Goal: Task Accomplishment & Management: Complete application form

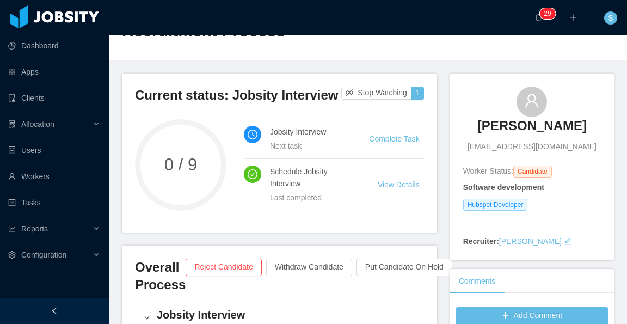
scroll to position [54, 0]
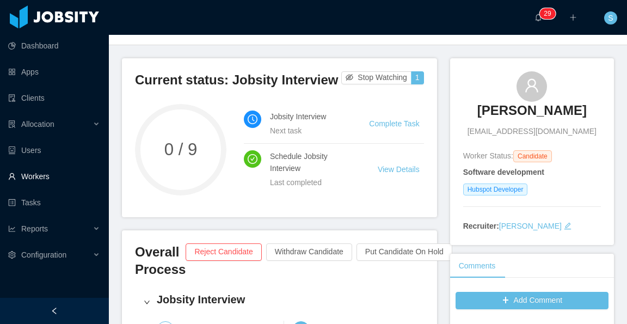
click at [48, 177] on link "Workers" at bounding box center [54, 176] width 92 height 22
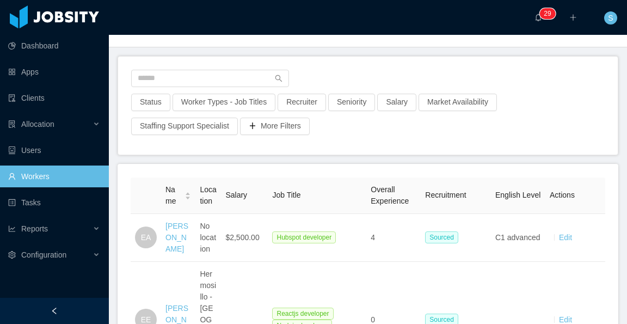
scroll to position [54, 0]
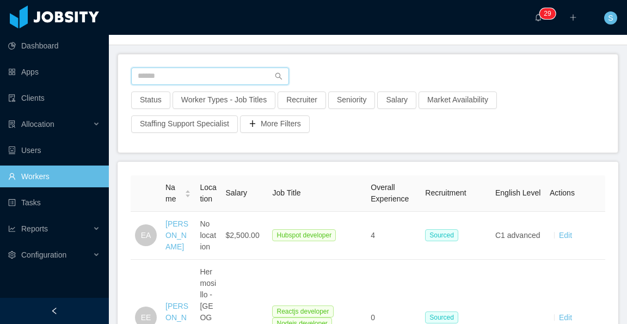
click at [227, 73] on input "text" at bounding box center [210, 75] width 158 height 17
paste input "**********"
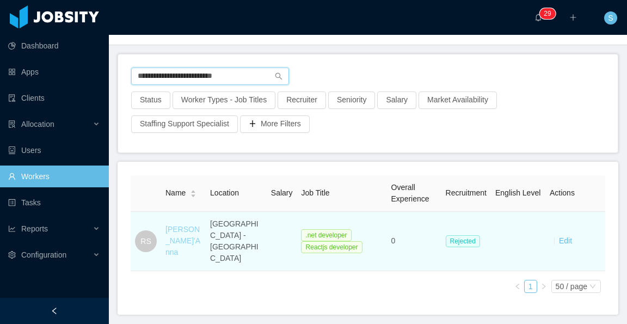
type input "**********"
click at [182, 226] on link "Renato Sant'Anna" at bounding box center [182, 241] width 35 height 32
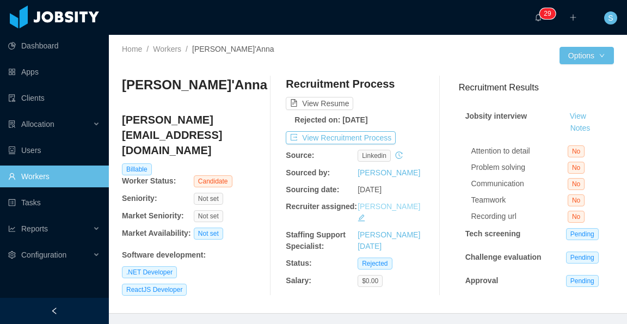
click at [392, 209] on link "Paola Cóndor Andrade" at bounding box center [388, 206] width 63 height 9
click at [379, 136] on button "View Recruitment Process" at bounding box center [341, 137] width 110 height 13
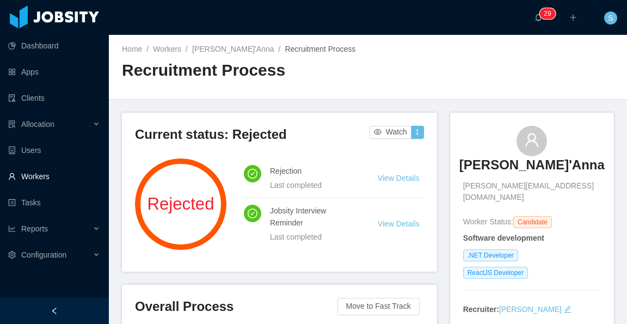
click at [49, 176] on link "Workers" at bounding box center [54, 176] width 92 height 22
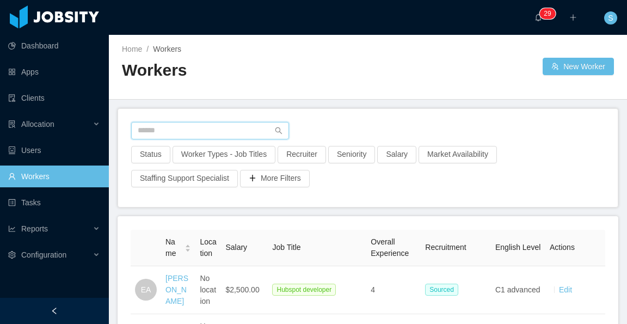
click at [212, 128] on input "text" at bounding box center [210, 130] width 158 height 17
paste input "**********"
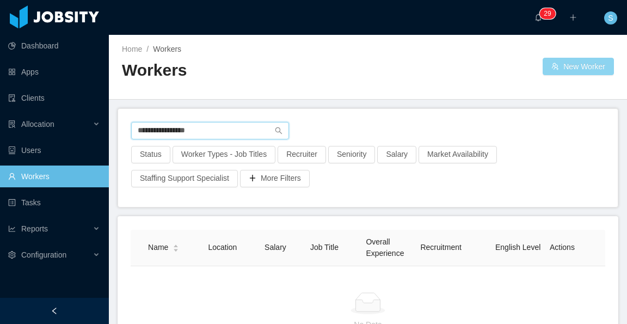
type input "**********"
click at [577, 66] on button "New Worker" at bounding box center [577, 66] width 71 height 17
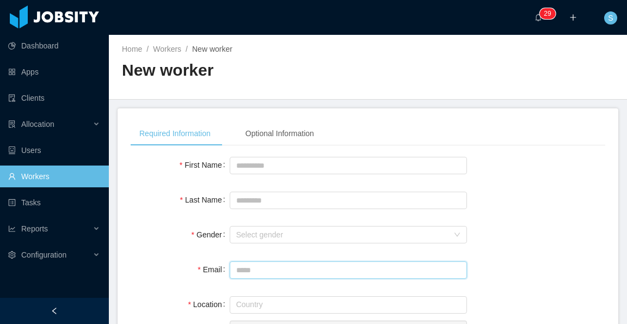
click at [282, 270] on input "Email" at bounding box center [348, 269] width 237 height 17
paste input "**********"
type input "**********"
click at [70, 175] on link "Workers" at bounding box center [54, 176] width 92 height 22
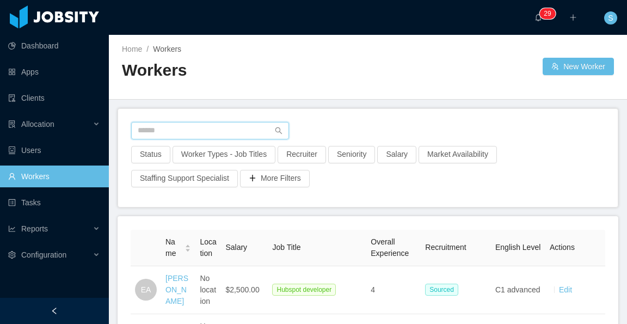
click at [212, 134] on input "text" at bounding box center [210, 130] width 158 height 17
paste input "**********"
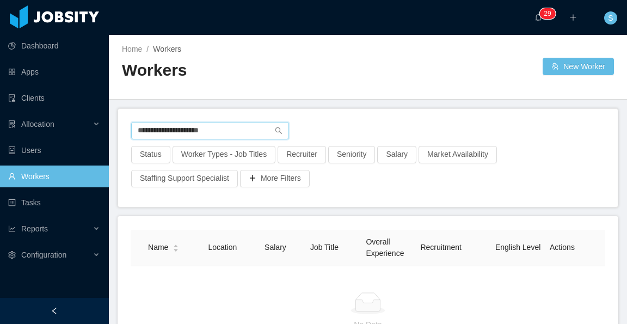
drag, startPoint x: 169, startPoint y: 138, endPoint x: 123, endPoint y: 137, distance: 45.7
click at [123, 137] on div "**********" at bounding box center [367, 158] width 499 height 98
paste input "text"
type input "**********"
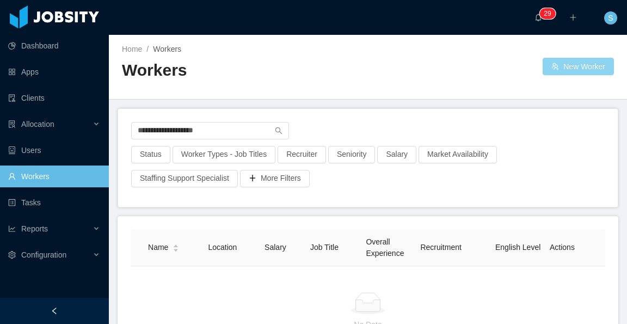
click at [575, 59] on button "New Worker" at bounding box center [577, 66] width 71 height 17
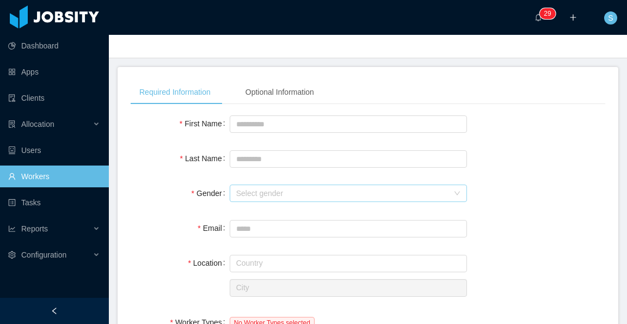
scroll to position [54, 0]
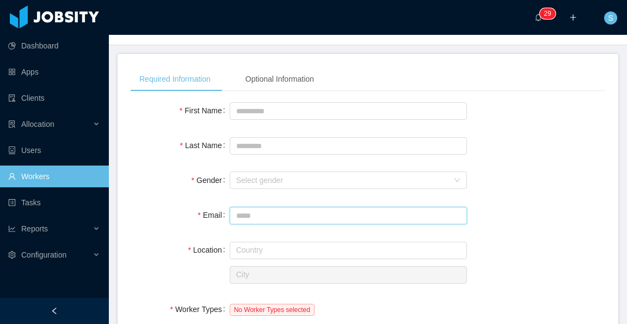
click at [276, 214] on input "Email" at bounding box center [348, 215] width 237 height 17
paste input "**********"
type input "**********"
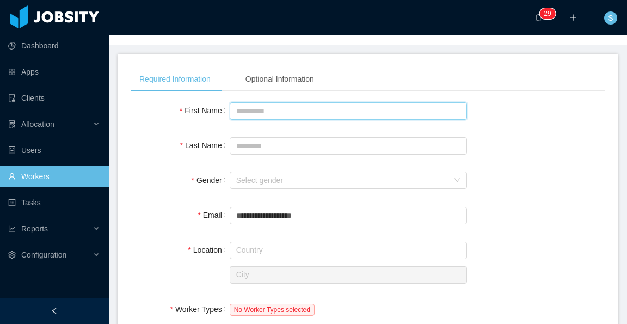
click at [284, 115] on input "First Name" at bounding box center [348, 110] width 237 height 17
type input "*****"
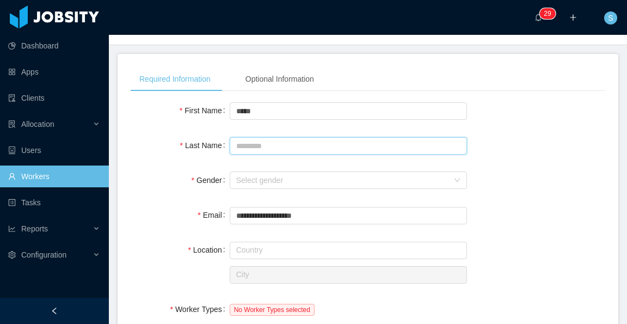
click at [298, 146] on input "Last Name" at bounding box center [348, 145] width 237 height 17
click at [322, 180] on div "Select gender" at bounding box center [342, 180] width 212 height 11
type input "**********"
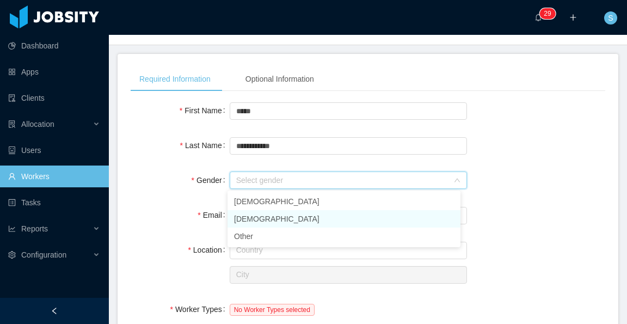
click at [313, 215] on li "Female" at bounding box center [343, 218] width 233 height 17
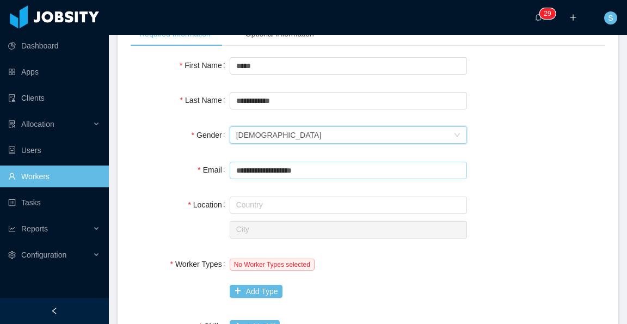
scroll to position [109, 0]
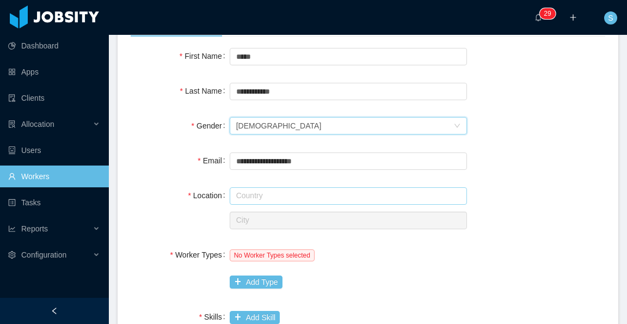
click at [289, 194] on input "text" at bounding box center [348, 195] width 237 height 17
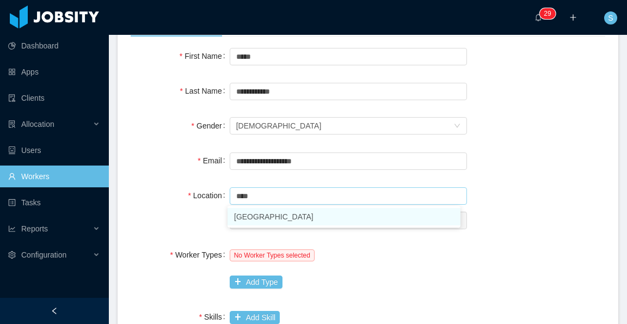
click at [290, 214] on li "[GEOGRAPHIC_DATA]" at bounding box center [343, 216] width 233 height 17
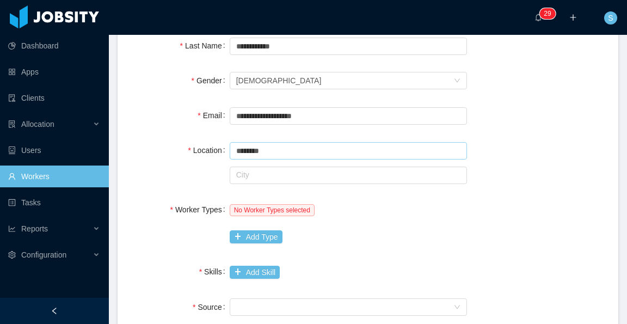
scroll to position [163, 0]
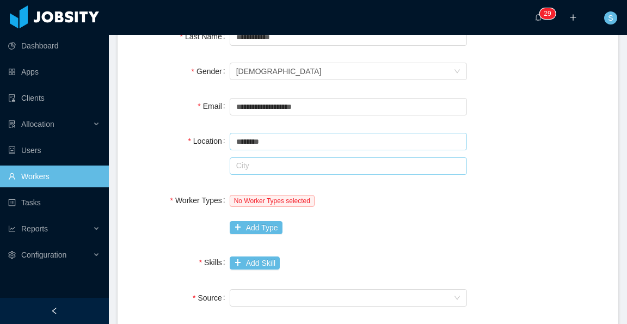
type input "********"
click at [281, 159] on input "text" at bounding box center [348, 165] width 237 height 17
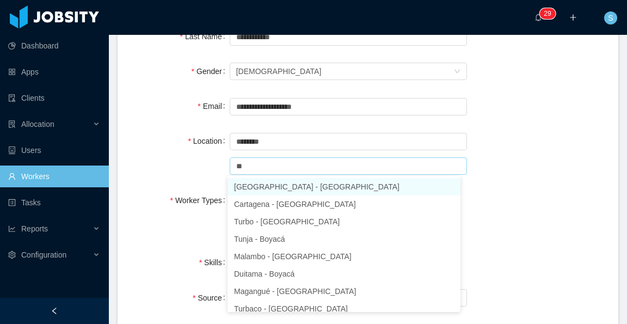
click at [289, 183] on li "Bogotá - Bogotá" at bounding box center [343, 186] width 233 height 17
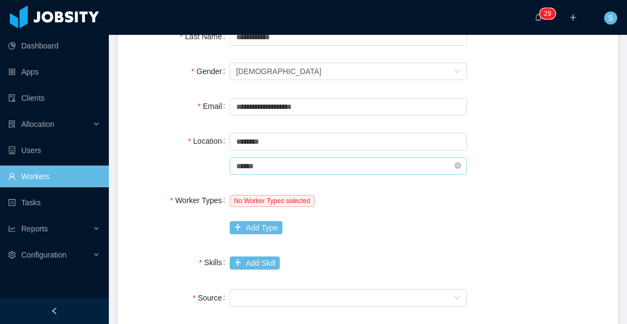
scroll to position [272, 0]
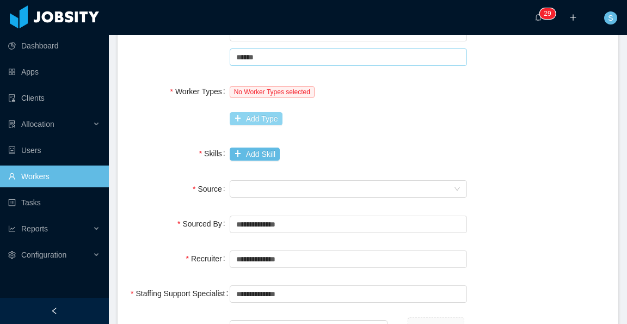
type input "******"
click at [258, 117] on button "Add Type" at bounding box center [256, 118] width 53 height 13
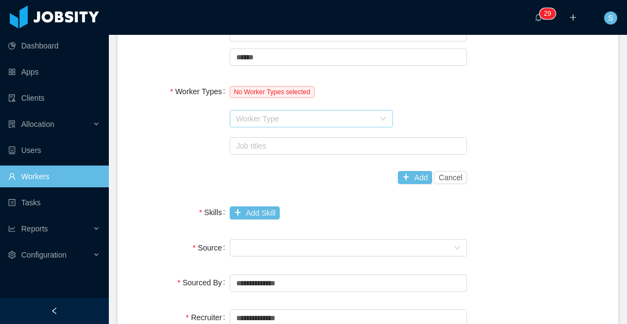
click at [283, 121] on div "Worker Type" at bounding box center [305, 118] width 138 height 11
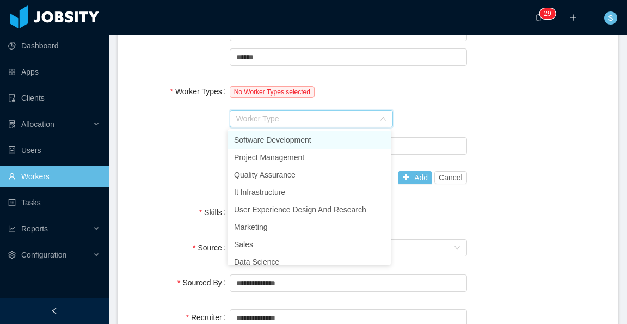
click at [289, 141] on li "Software Development" at bounding box center [308, 139] width 163 height 17
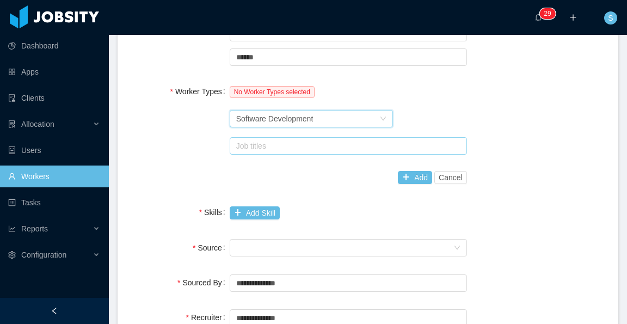
click at [297, 143] on div "Job titles" at bounding box center [345, 145] width 219 height 11
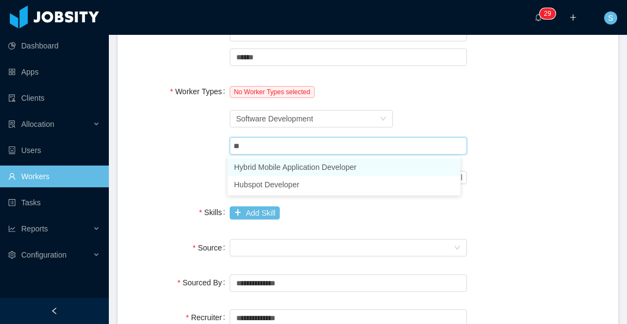
type input "***"
click at [301, 165] on li "Hubspot Developer" at bounding box center [343, 166] width 233 height 17
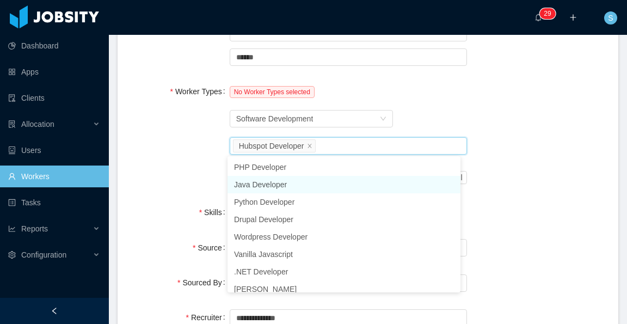
click at [500, 145] on div "Worker Types No Worker Types selected Worker Type Software Development Job titl…" at bounding box center [368, 135] width 474 height 108
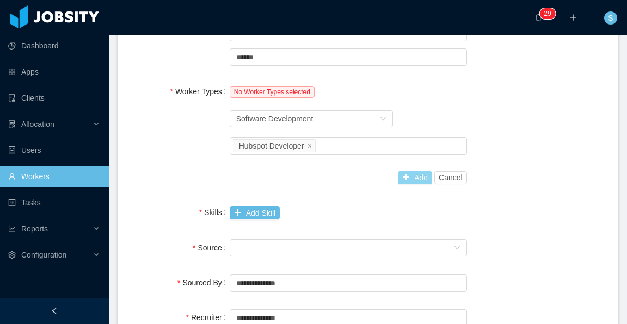
drag, startPoint x: 408, startPoint y: 177, endPoint x: 417, endPoint y: 172, distance: 9.7
click at [409, 177] on button "Add" at bounding box center [415, 177] width 34 height 13
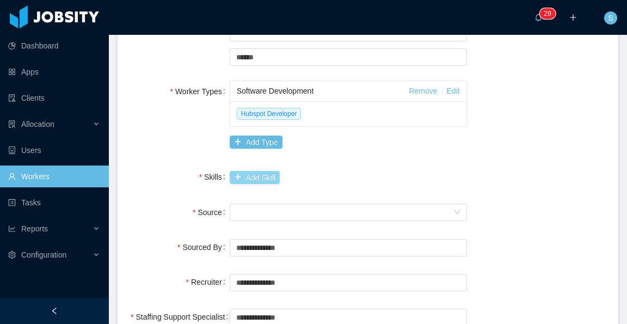
click at [257, 177] on button "Add Skill" at bounding box center [255, 177] width 50 height 13
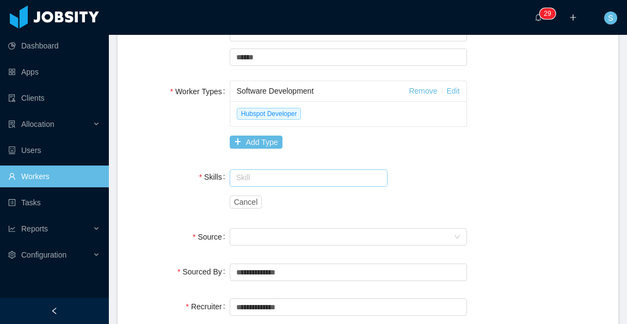
click at [261, 181] on input "text" at bounding box center [309, 177] width 158 height 17
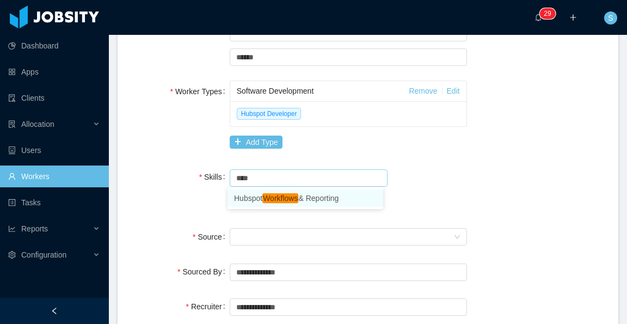
click at [303, 201] on li "Hubspot Workflows & Reporting" at bounding box center [305, 197] width 156 height 17
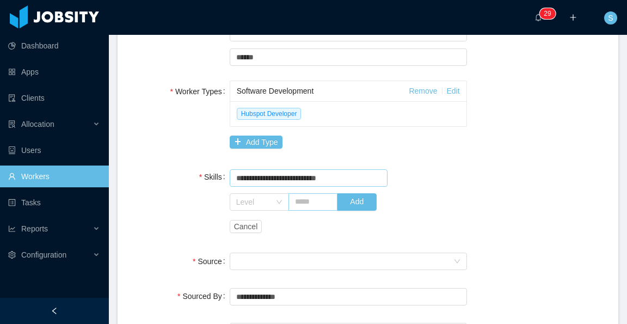
type input "**********"
click at [315, 203] on input "text" at bounding box center [313, 201] width 50 height 17
type input "***"
click at [276, 202] on icon "icon: down" at bounding box center [278, 202] width 5 height 4
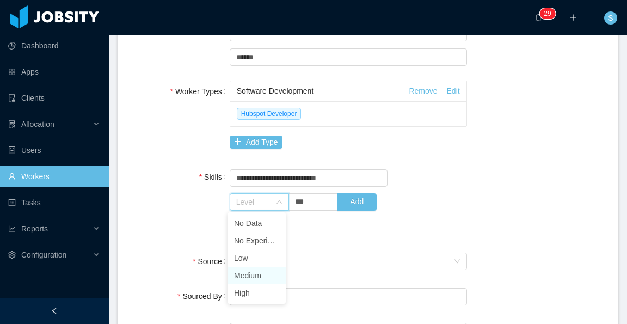
click at [250, 276] on li "Medium" at bounding box center [256, 275] width 58 height 17
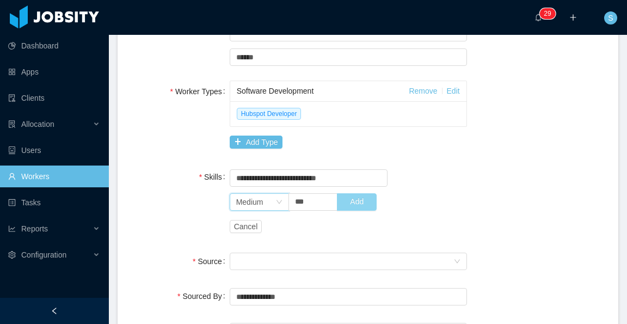
click at [355, 196] on button "Add" at bounding box center [357, 201] width 40 height 17
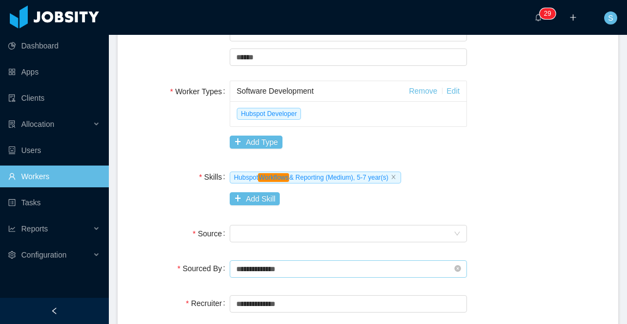
scroll to position [381, 0]
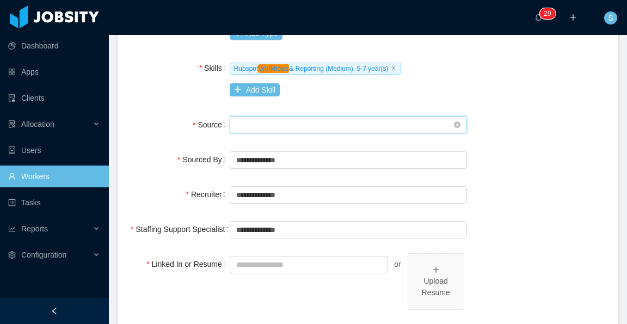
click at [362, 123] on div "Seniority" at bounding box center [344, 124] width 217 height 16
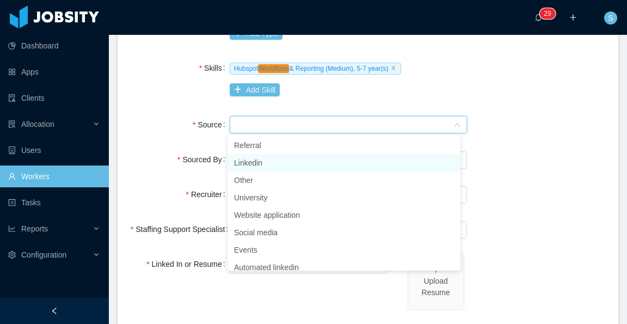
click at [297, 163] on li "Linkedin" at bounding box center [343, 162] width 233 height 17
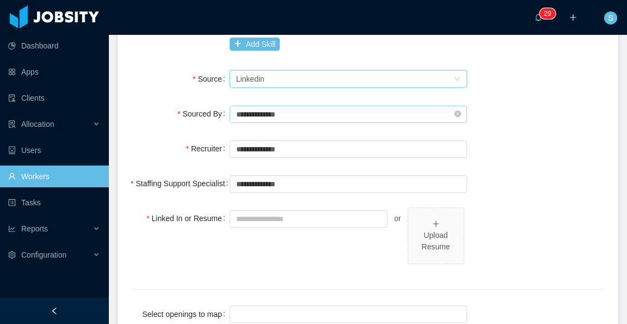
scroll to position [435, 0]
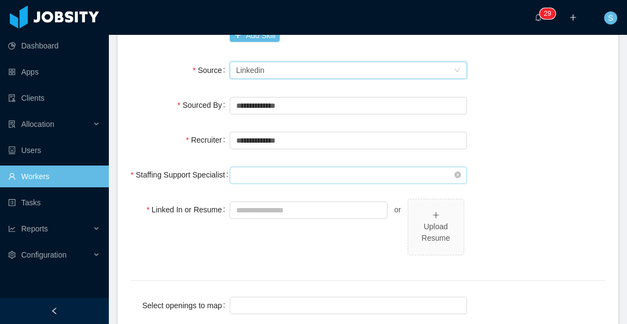
click at [286, 176] on input "text" at bounding box center [348, 174] width 237 height 17
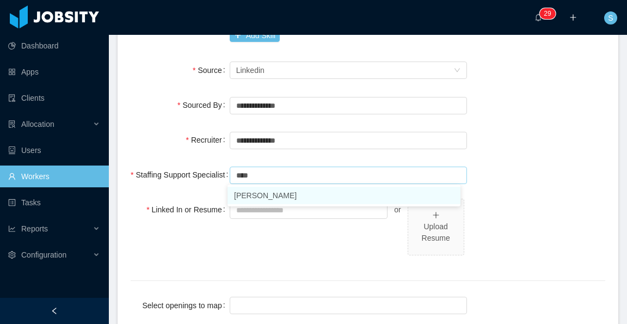
click at [319, 198] on li "Omar Nieves" at bounding box center [343, 195] width 233 height 17
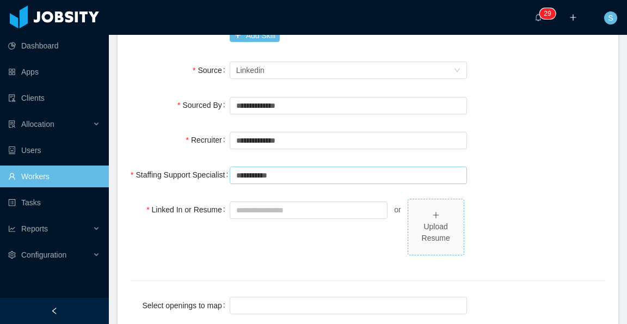
type input "**********"
click at [433, 216] on icon "icon: plus" at bounding box center [436, 215] width 8 height 8
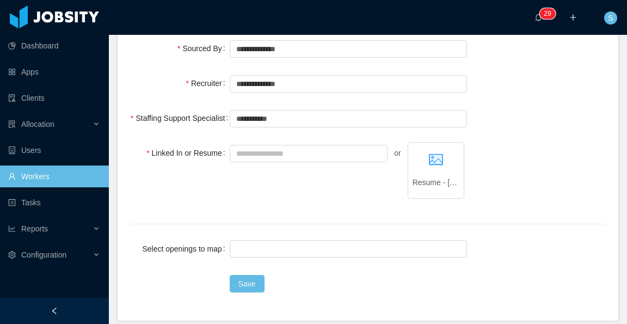
scroll to position [533, 0]
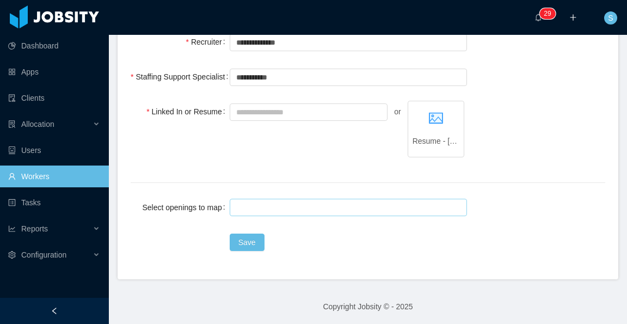
click at [253, 205] on div at bounding box center [346, 207] width 227 height 16
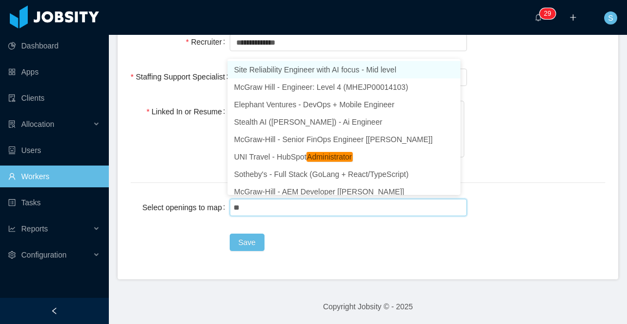
type input "***"
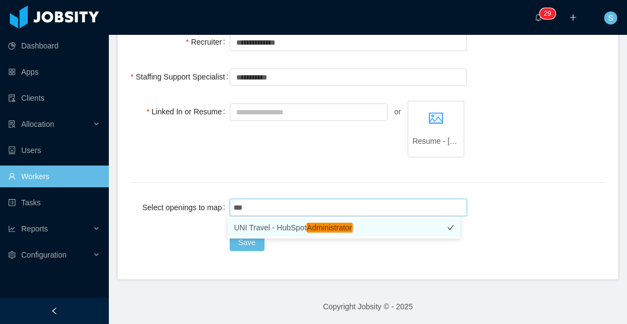
click at [279, 223] on li "UNI Travel - HubSpot Administrator" at bounding box center [343, 227] width 233 height 17
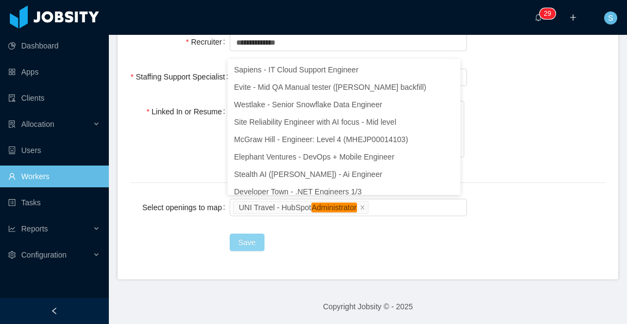
click at [245, 238] on button "Save" at bounding box center [247, 241] width 35 height 17
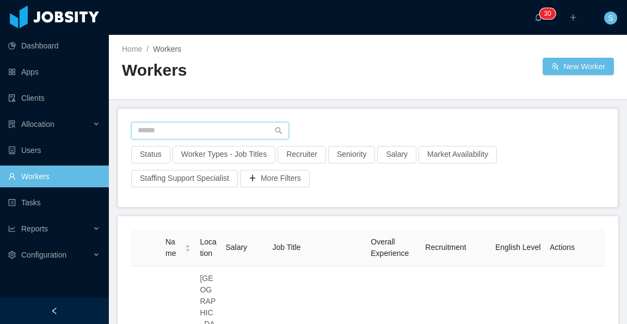
click at [214, 133] on input "text" at bounding box center [210, 130] width 158 height 17
paste input "**********"
type input "**********"
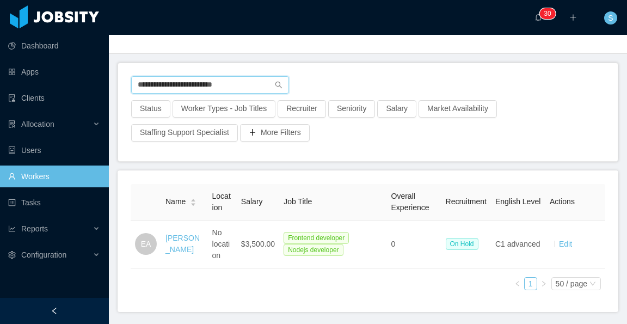
scroll to position [54, 0]
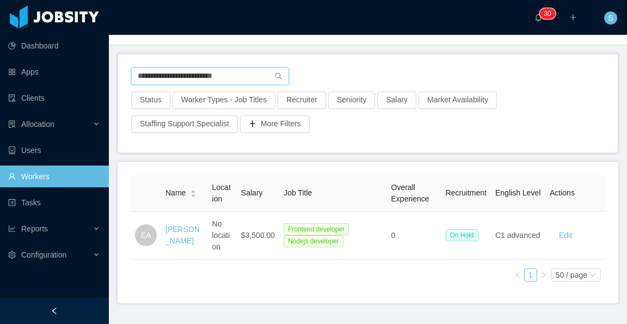
drag, startPoint x: 250, startPoint y: 77, endPoint x: 118, endPoint y: 83, distance: 132.9
click at [118, 83] on div "**********" at bounding box center [368, 103] width 500 height 99
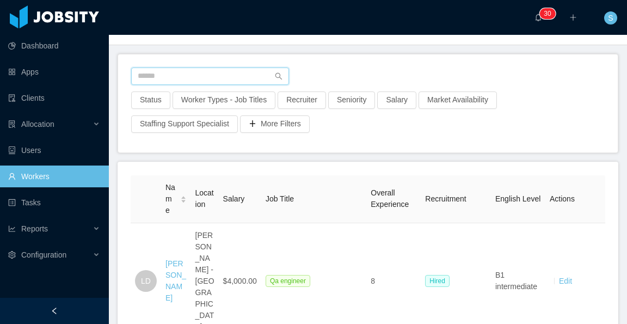
scroll to position [33, 0]
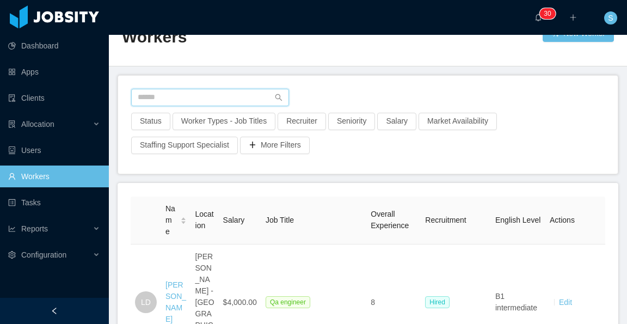
click at [232, 92] on input "text" at bounding box center [210, 97] width 158 height 17
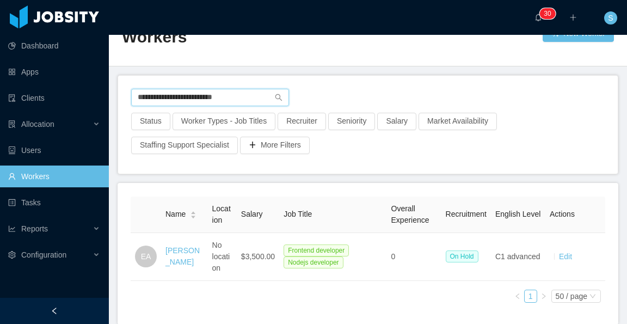
type input "**********"
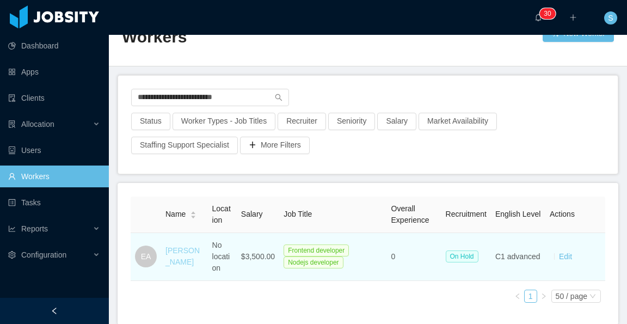
click at [180, 246] on link "EDNILSON AMARAL" at bounding box center [182, 256] width 34 height 20
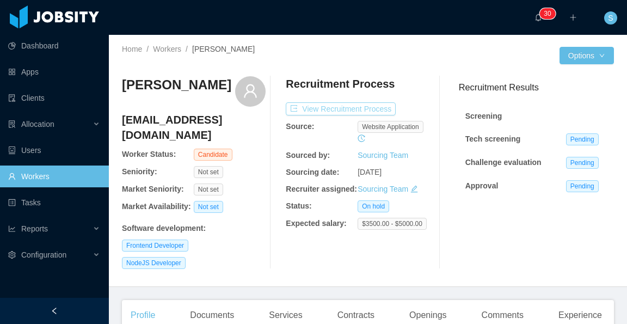
click at [374, 108] on button "View Recruitment Process" at bounding box center [341, 108] width 110 height 13
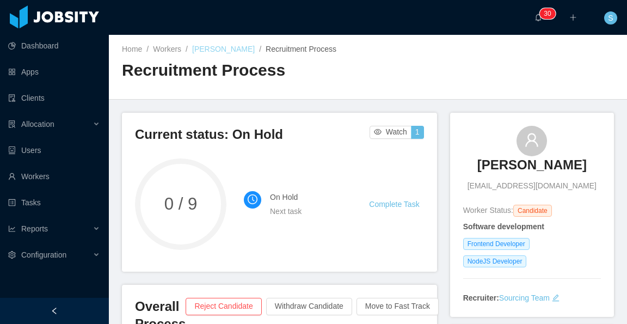
click at [240, 51] on link "EDNILSON AMARAL" at bounding box center [223, 49] width 63 height 9
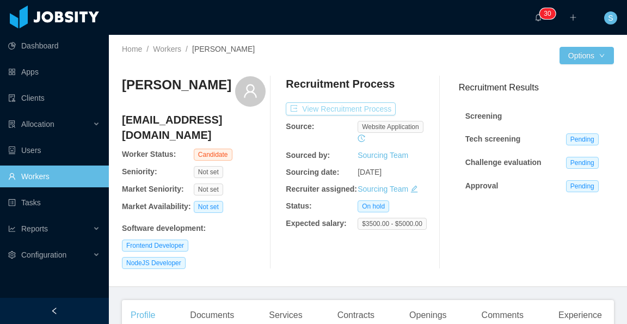
click at [361, 109] on button "View Recruitment Process" at bounding box center [341, 108] width 110 height 13
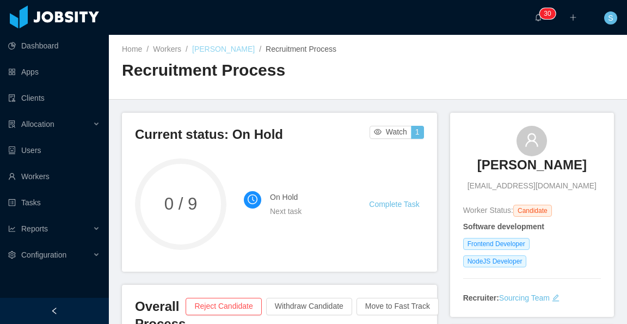
click at [252, 49] on link "EDNILSON AMARAL" at bounding box center [223, 49] width 63 height 9
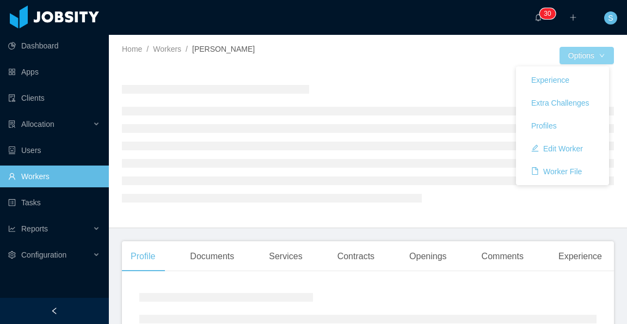
click at [586, 51] on button "Options" at bounding box center [586, 55] width 54 height 17
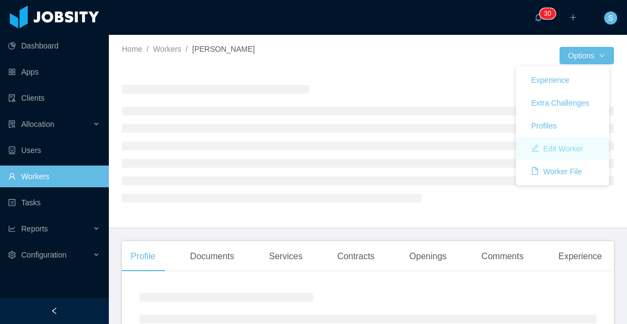
click at [574, 149] on button "Edit Worker" at bounding box center [556, 148] width 69 height 17
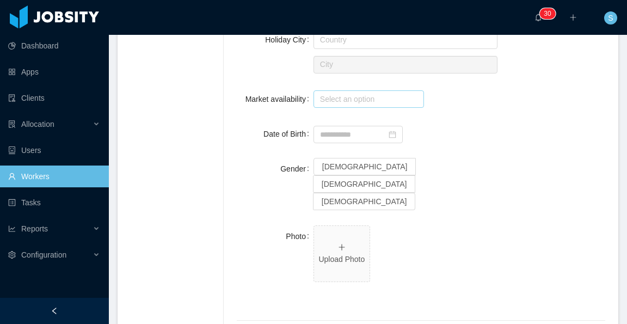
scroll to position [544, 0]
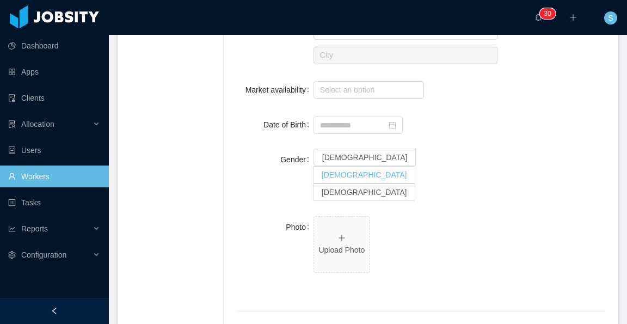
click at [368, 170] on span "Male" at bounding box center [364, 174] width 85 height 9
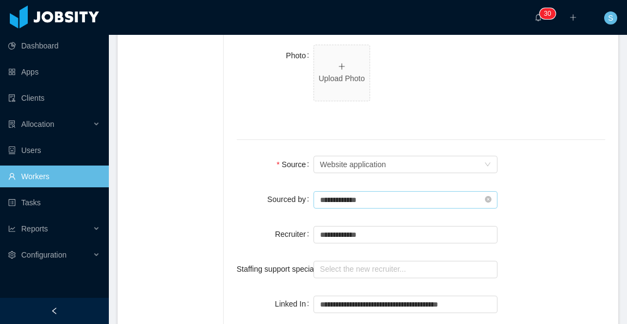
scroll to position [707, 0]
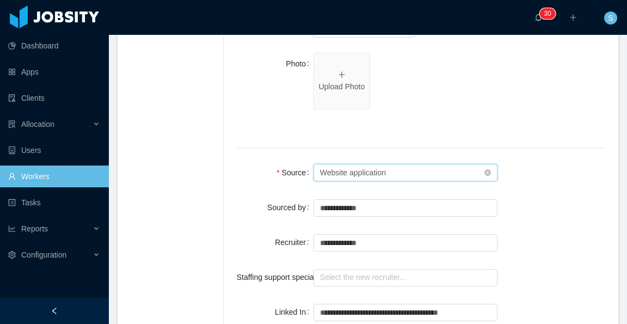
click at [391, 164] on div "Seniority Website application" at bounding box center [402, 172] width 164 height 16
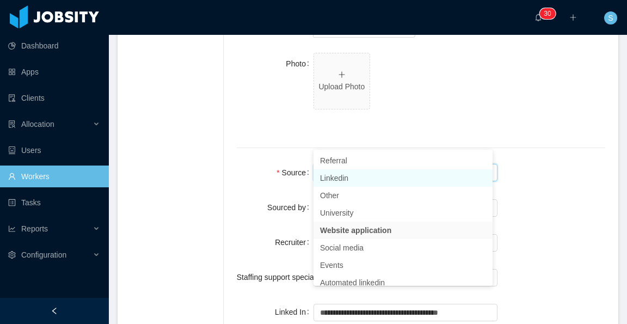
click at [366, 176] on li "Linkedin" at bounding box center [402, 177] width 179 height 17
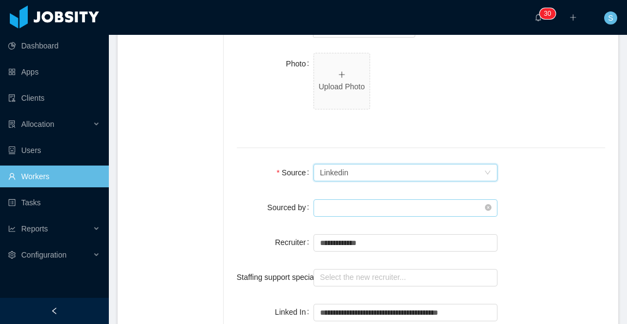
click at [360, 199] on input "text" at bounding box center [405, 207] width 184 height 17
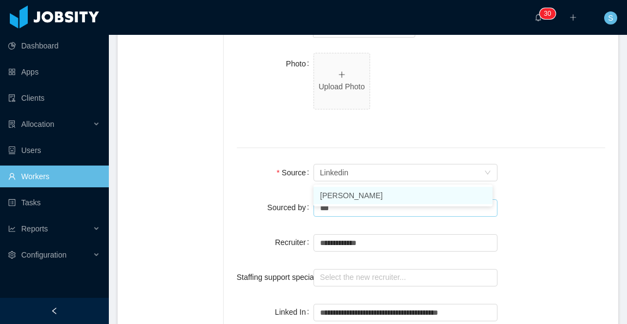
click at [372, 200] on li "Silvia Andrade" at bounding box center [402, 195] width 179 height 17
type input "**********"
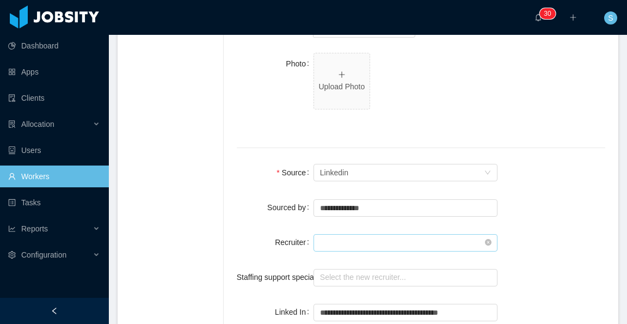
click at [364, 234] on input "text" at bounding box center [405, 242] width 184 height 17
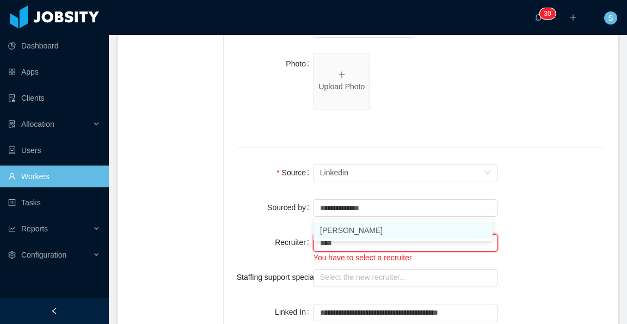
click at [359, 229] on li "Silvia Andrade" at bounding box center [402, 229] width 179 height 17
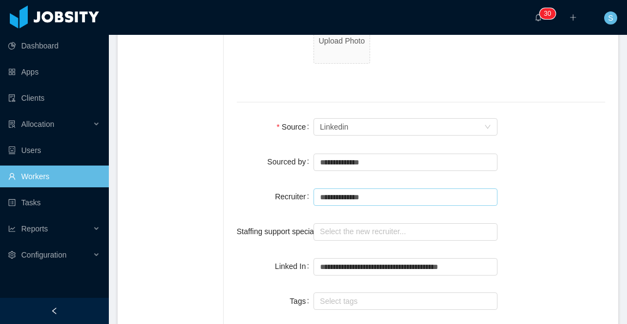
scroll to position [762, 0]
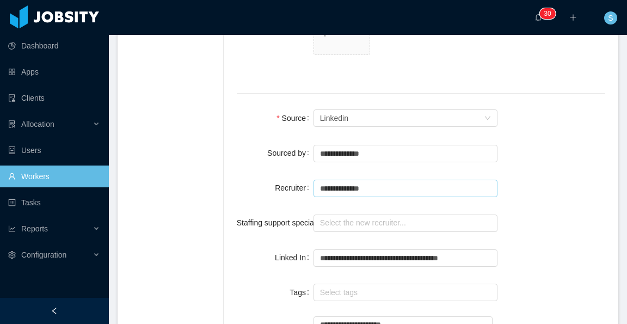
type input "**********"
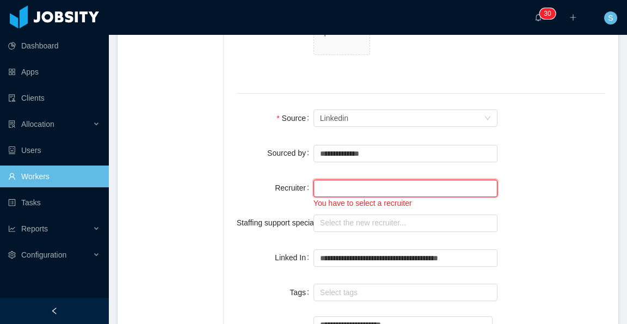
click at [381, 180] on input "text" at bounding box center [405, 188] width 184 height 17
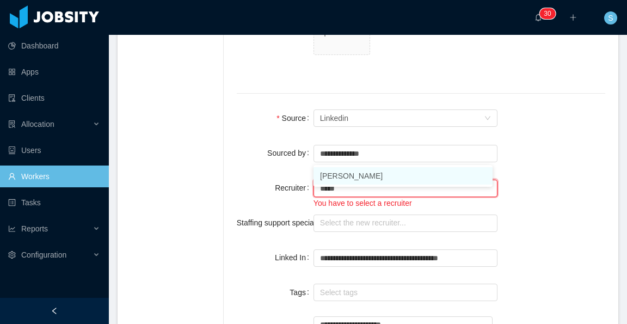
click at [368, 177] on li "Silvia Andrade" at bounding box center [402, 175] width 179 height 17
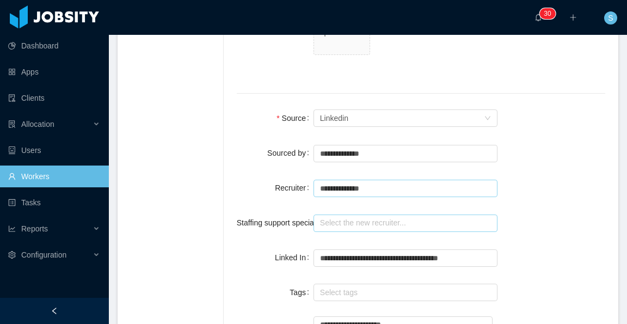
type input "**********"
click at [371, 214] on input "text" at bounding box center [405, 222] width 184 height 17
click at [355, 212] on li "Omar Nieves" at bounding box center [402, 210] width 179 height 17
type input "**********"
click at [530, 142] on div "**********" at bounding box center [421, 153] width 368 height 22
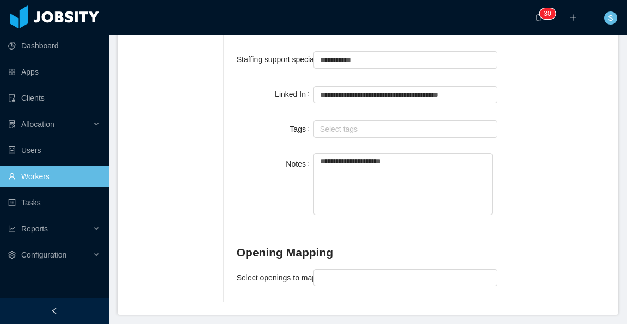
scroll to position [929, 0]
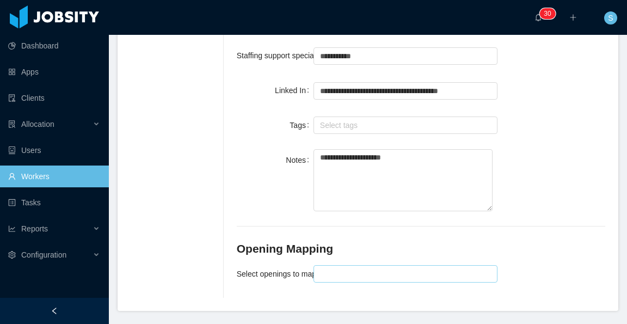
click at [382, 265] on div at bounding box center [404, 273] width 175 height 16
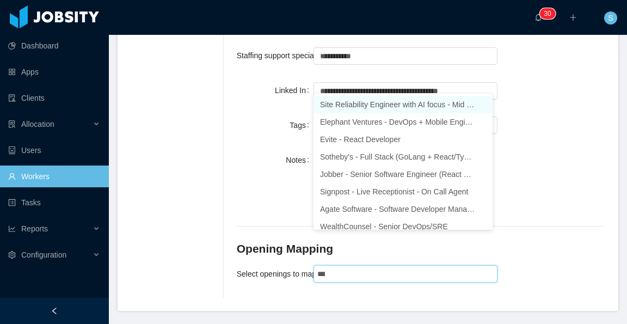
type input "****"
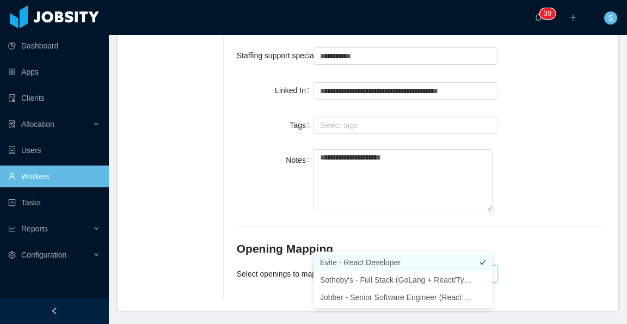
click at [387, 262] on li "Evite - React Developer" at bounding box center [402, 262] width 179 height 17
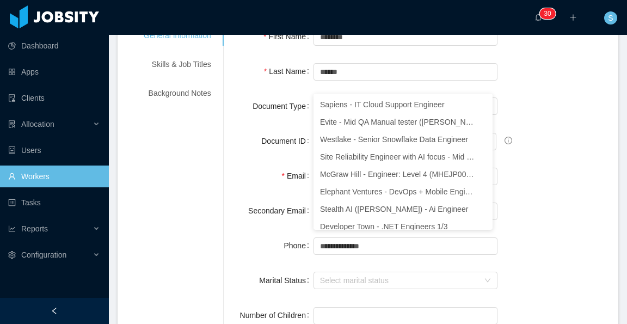
scroll to position [0, 0]
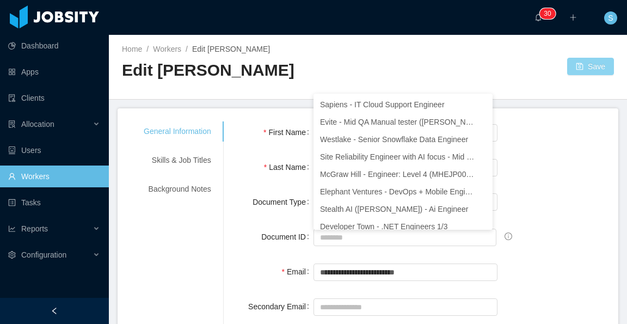
click at [577, 67] on button "Save" at bounding box center [590, 66] width 47 height 17
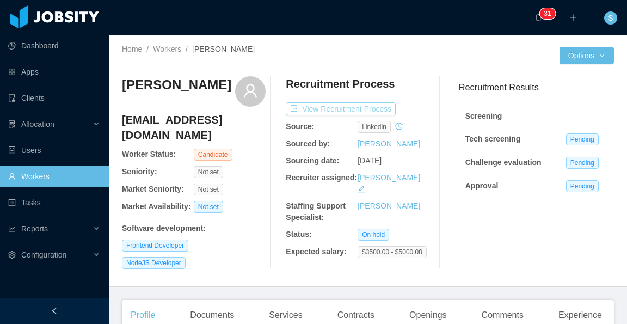
click at [379, 111] on button "View Recruitment Process" at bounding box center [341, 108] width 110 height 13
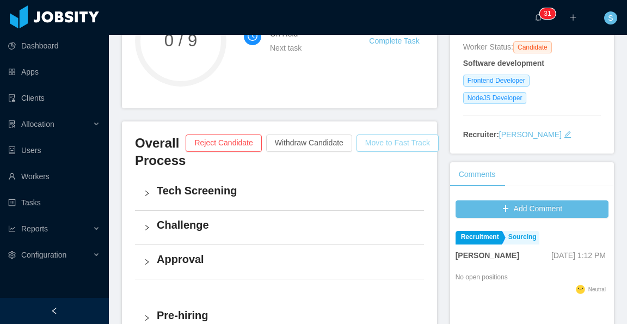
scroll to position [109, 0]
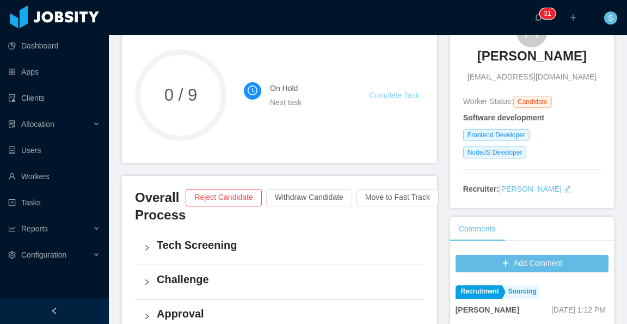
click at [388, 93] on link "Complete Task" at bounding box center [394, 95] width 50 height 9
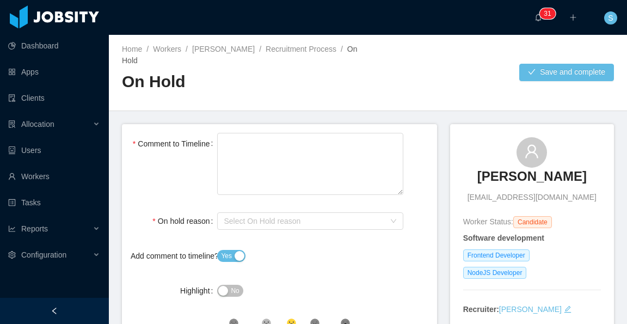
click at [229, 251] on button "Yes" at bounding box center [231, 256] width 28 height 12
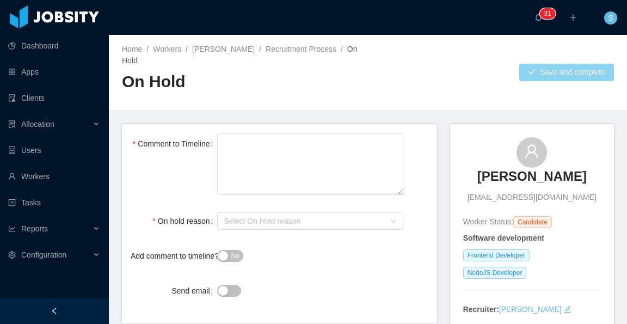
click at [589, 69] on button "Save and complete" at bounding box center [566, 72] width 95 height 17
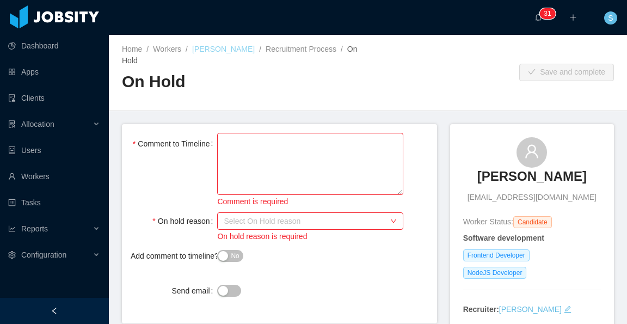
click at [250, 50] on link "EDNILSON AMARAL" at bounding box center [223, 49] width 63 height 9
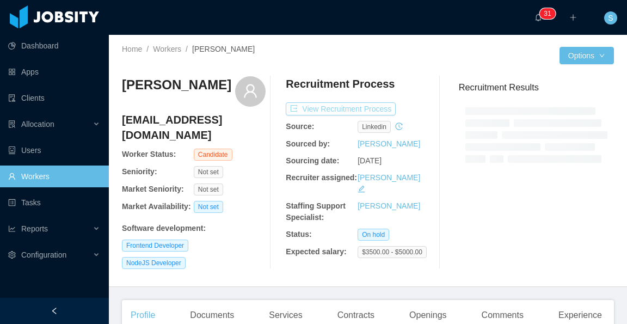
click at [358, 106] on button "View Recruitment Process" at bounding box center [341, 108] width 110 height 13
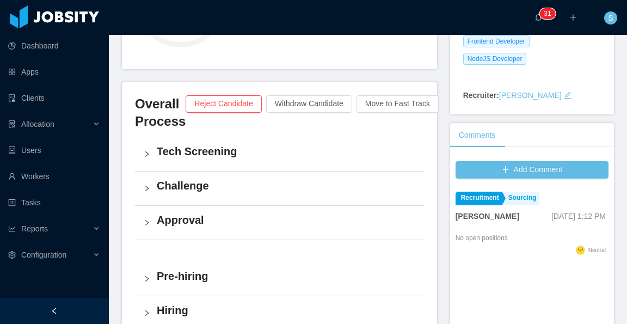
scroll to position [218, 0]
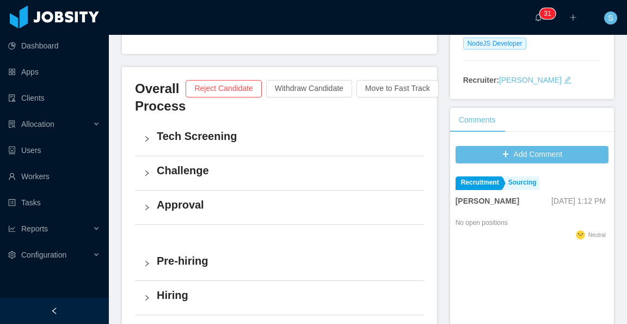
click at [203, 135] on h4 "Tech Screening" at bounding box center [286, 135] width 258 height 15
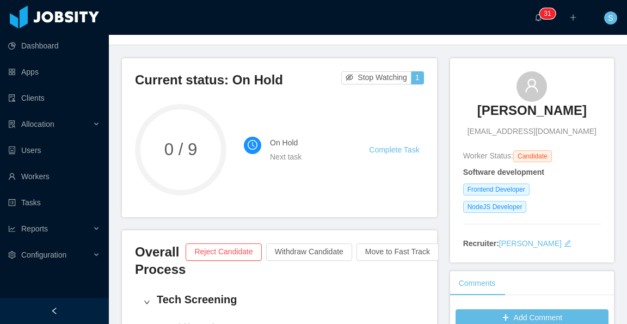
scroll to position [0, 0]
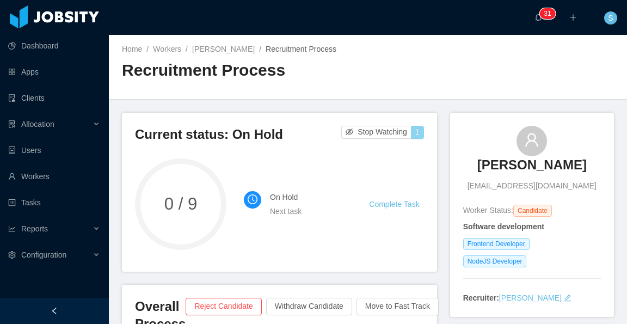
click at [411, 135] on button "1" at bounding box center [417, 132] width 13 height 13
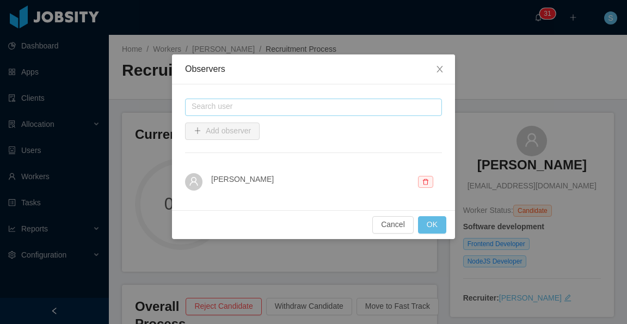
click at [353, 106] on input "text" at bounding box center [313, 106] width 257 height 17
click at [443, 66] on icon "icon: close" at bounding box center [439, 69] width 9 height 9
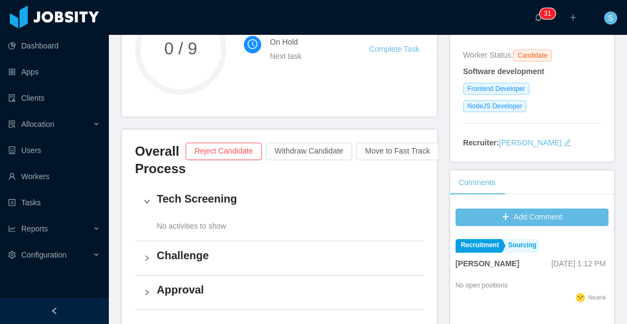
scroll to position [163, 0]
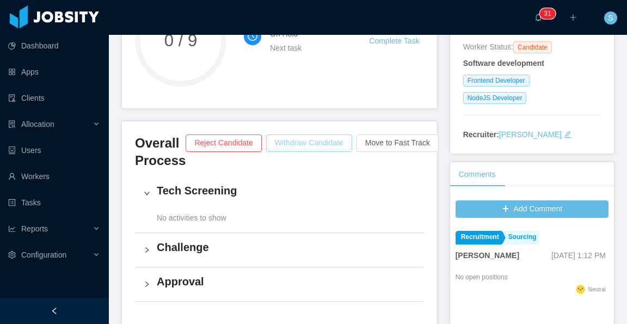
click at [313, 143] on button "Withdraw Candidate" at bounding box center [309, 142] width 86 height 17
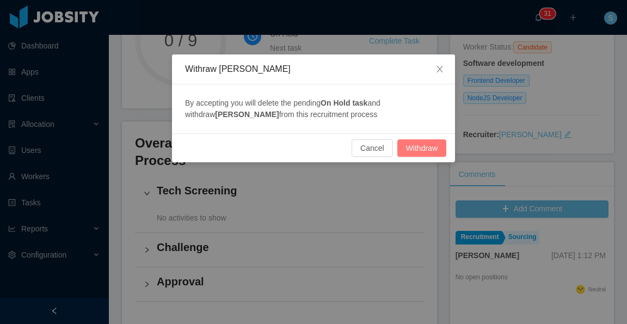
click at [418, 147] on button "Withdraw" at bounding box center [421, 147] width 49 height 17
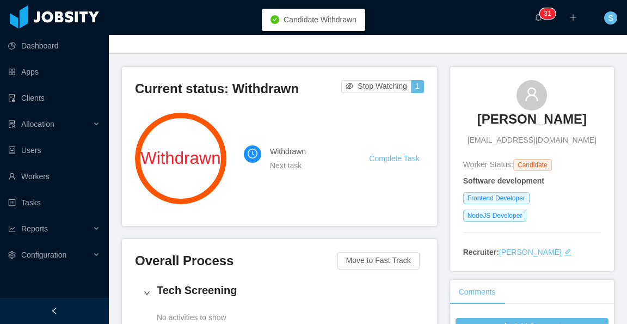
scroll to position [54, 0]
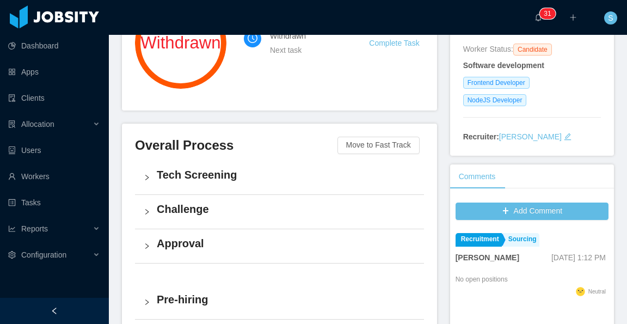
scroll to position [163, 0]
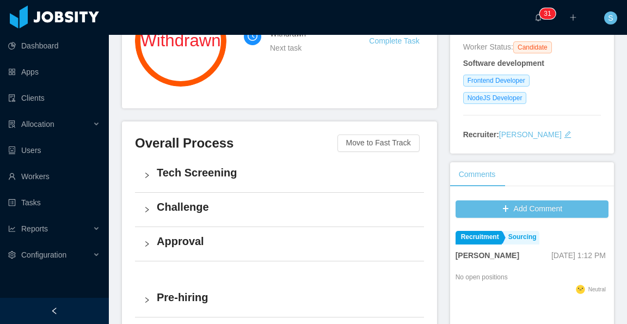
click at [213, 171] on h4 "Tech Screening" at bounding box center [286, 172] width 258 height 15
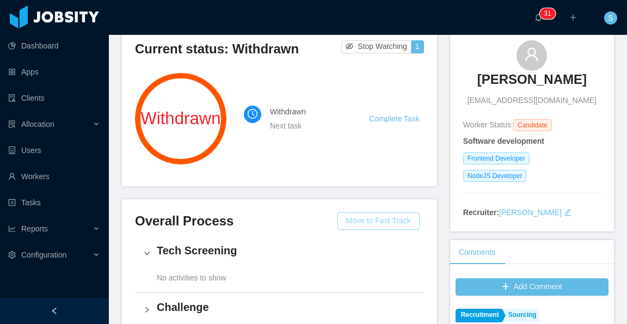
scroll to position [54, 0]
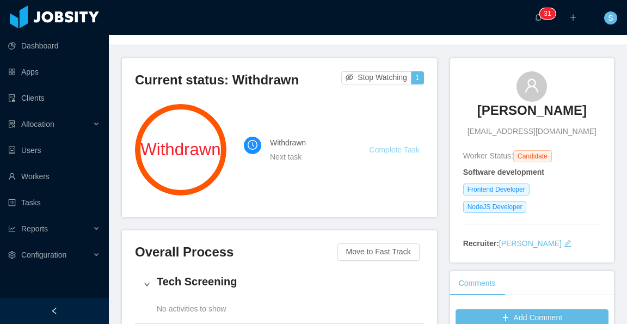
click at [396, 150] on link "Complete Task" at bounding box center [394, 149] width 50 height 9
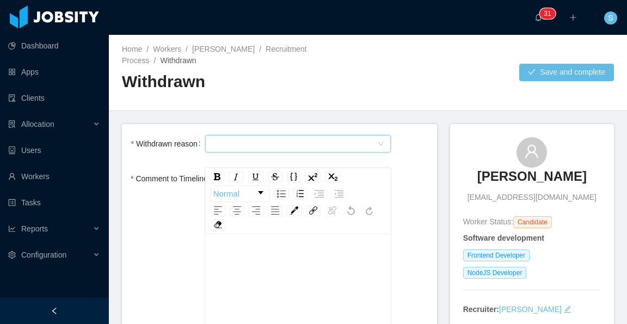
click at [281, 146] on div "Select Type" at bounding box center [295, 143] width 166 height 16
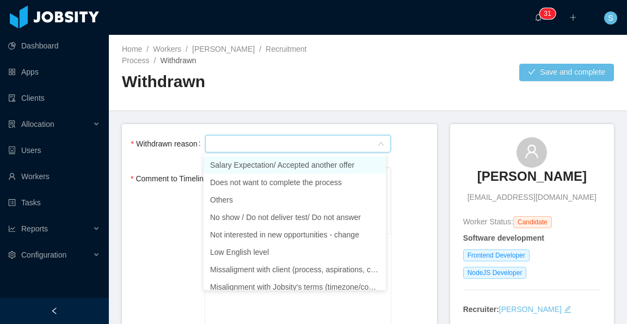
click at [405, 118] on main "Home / Workers / EDNILSON AMARAL / Recruitment Process / Withdrawn / Withdrawn …" at bounding box center [368, 179] width 518 height 289
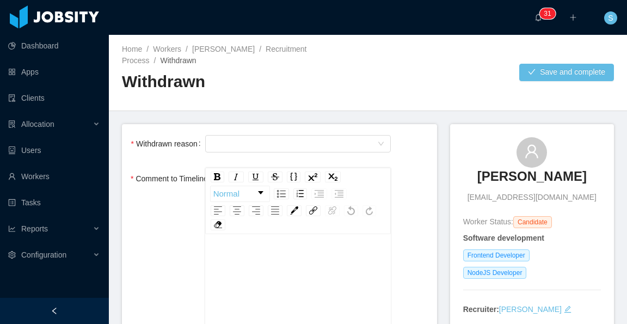
click at [229, 26] on div "··· 0 1 2 3 4 5 6 7 8 9 0 1 2 3 4 5 6 7 8 9 0 1 2 3 4 5 6 7 8 9 0 1 2 3 4 5 6 7…" at bounding box center [313, 17] width 629 height 35
click at [230, 48] on link "EDNILSON AMARAL" at bounding box center [223, 49] width 63 height 9
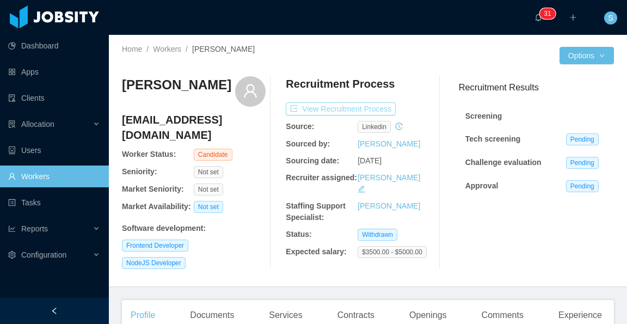
click at [372, 105] on button "View Recruitment Process" at bounding box center [341, 108] width 110 height 13
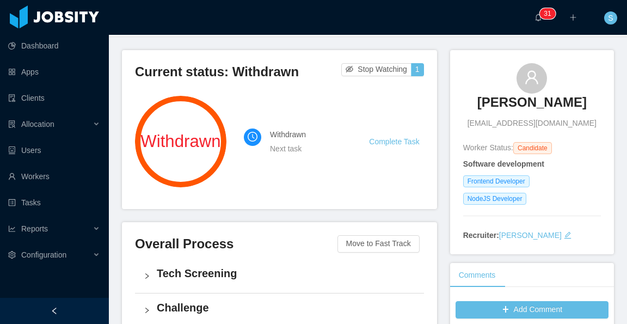
scroll to position [54, 0]
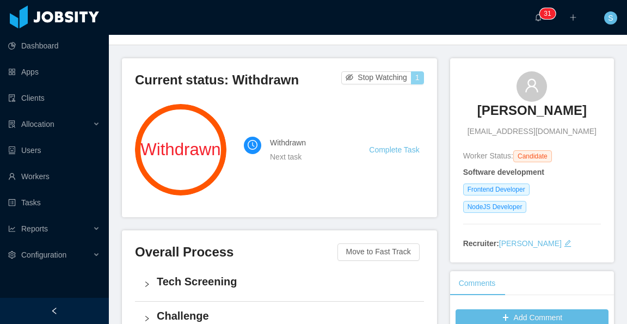
click at [415, 77] on button "1" at bounding box center [417, 77] width 13 height 13
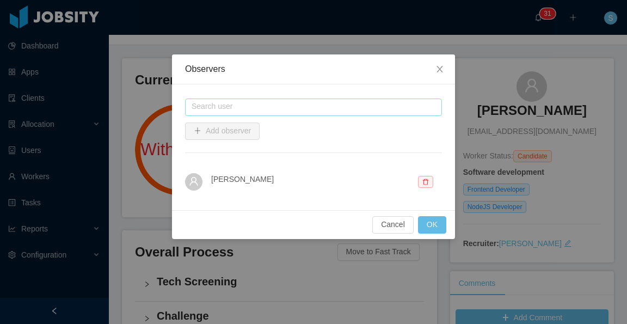
click at [376, 105] on input "text" at bounding box center [313, 106] width 257 height 17
click at [428, 180] on icon "icon: delete" at bounding box center [425, 181] width 5 height 6
click at [441, 71] on icon "icon: close" at bounding box center [439, 69] width 6 height 7
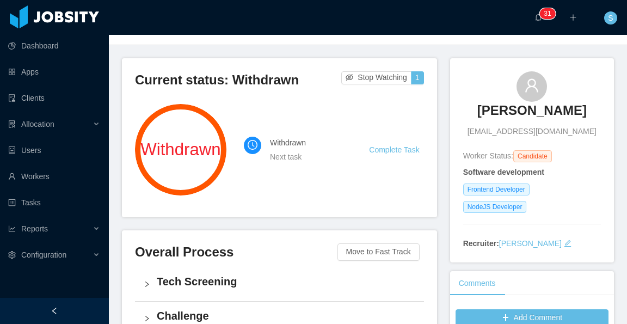
click at [205, 158] on span "Withdrawn" at bounding box center [180, 149] width 91 height 17
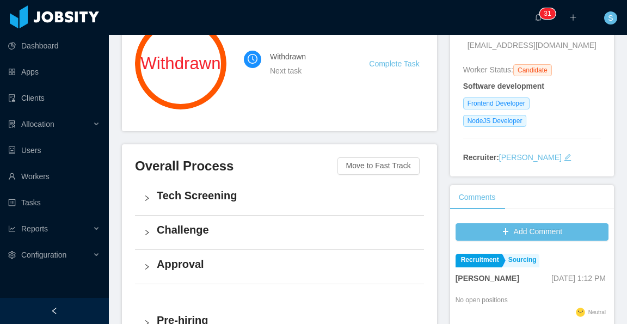
scroll to position [163, 0]
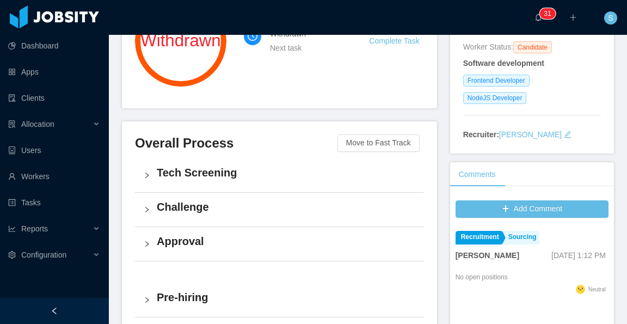
click at [225, 176] on h4 "Tech Screening" at bounding box center [286, 172] width 258 height 15
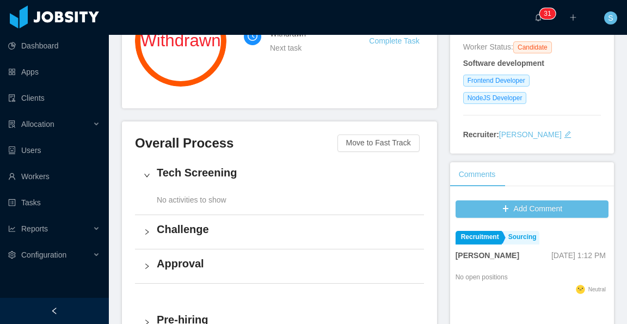
scroll to position [0, 0]
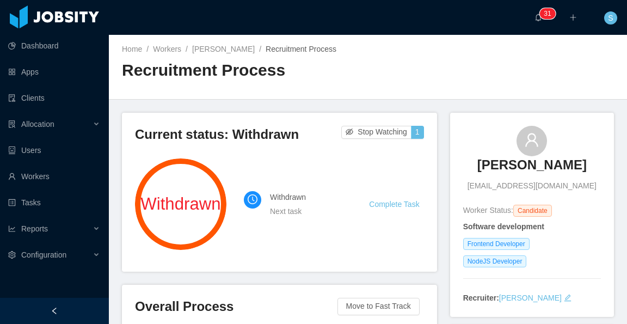
click at [406, 54] on div "Home / Workers / EDNILSON AMARAL / Recruitment Process / Recruitment Process" at bounding box center [368, 67] width 518 height 65
click at [444, 54] on div "Home / Workers / EDNILSON AMARAL / Recruitment Process / Recruitment Process" at bounding box center [368, 67] width 518 height 65
click at [252, 52] on link "EDNILSON AMARAL" at bounding box center [223, 49] width 63 height 9
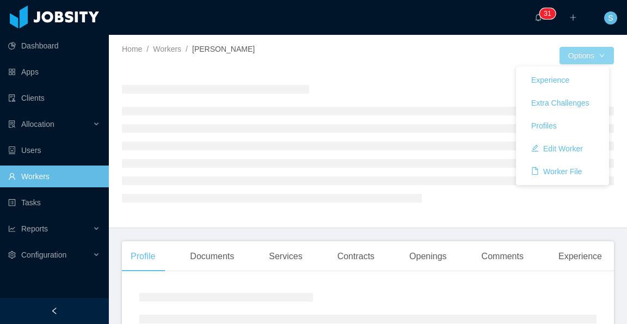
click at [594, 52] on button "Options" at bounding box center [586, 55] width 54 height 17
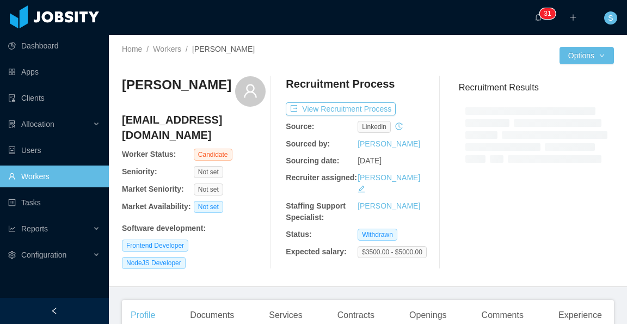
click at [456, 236] on div "Recruitment Results" at bounding box center [532, 172] width 164 height 193
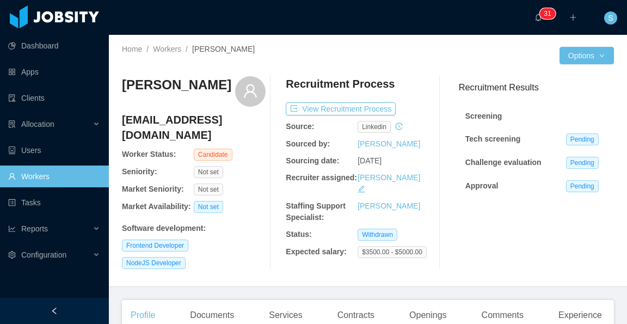
click at [59, 178] on link "Workers" at bounding box center [54, 176] width 92 height 22
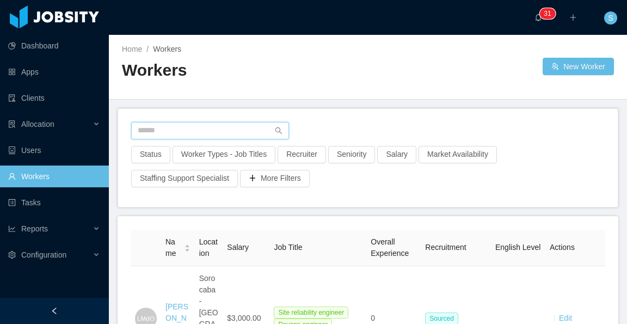
click at [167, 138] on input "text" at bounding box center [210, 130] width 158 height 17
paste input "**********"
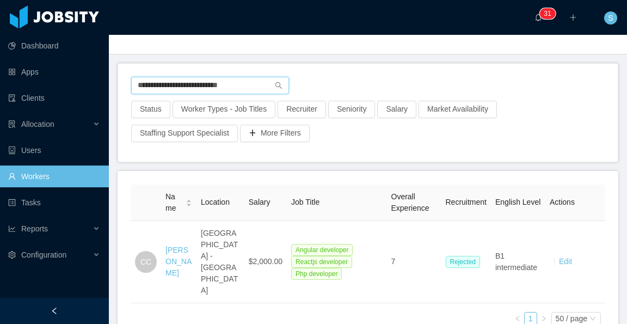
scroll to position [54, 0]
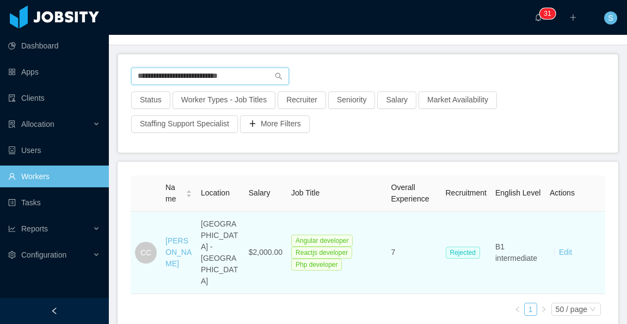
type input "**********"
click at [178, 240] on div "Camilo Castillo" at bounding box center [178, 252] width 27 height 34
click at [179, 237] on link "Camilo Castillo" at bounding box center [178, 252] width 26 height 32
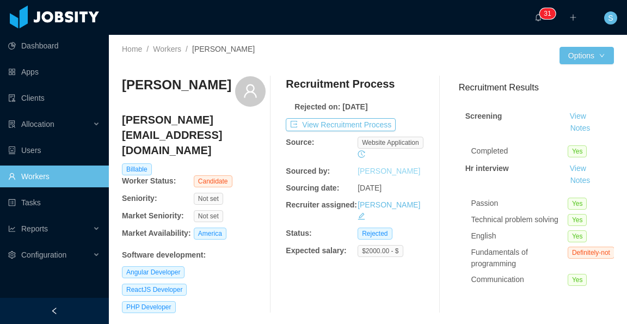
click at [396, 170] on link "Lourdes Sanchis" at bounding box center [388, 170] width 63 height 9
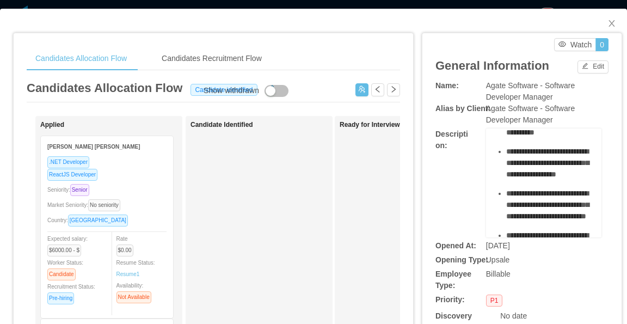
scroll to position [435, 0]
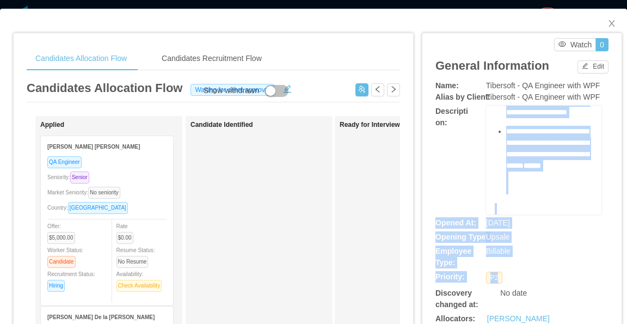
scroll to position [545, 0]
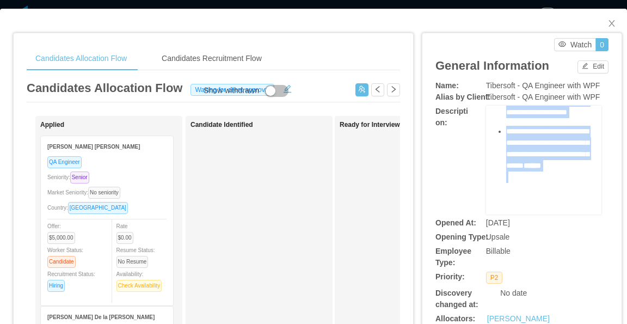
drag, startPoint x: 489, startPoint y: 128, endPoint x: 532, endPoint y: 129, distance: 43.5
copy div "**********"
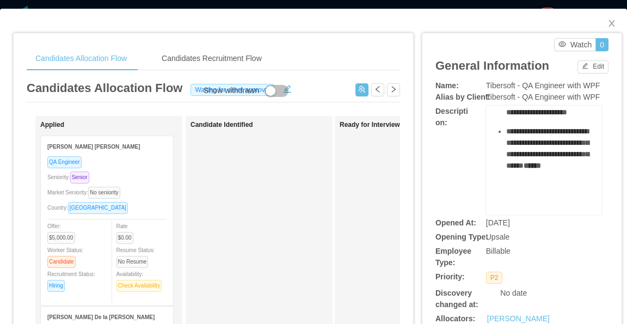
click at [547, 92] on span "Tibersoft - QA Engineer with WPF" at bounding box center [543, 96] width 114 height 9
drag, startPoint x: 480, startPoint y: 84, endPoint x: 537, endPoint y: 144, distance: 83.1
click at [511, 86] on span "Tibersoft - QA Engineer with WPF" at bounding box center [543, 85] width 114 height 9
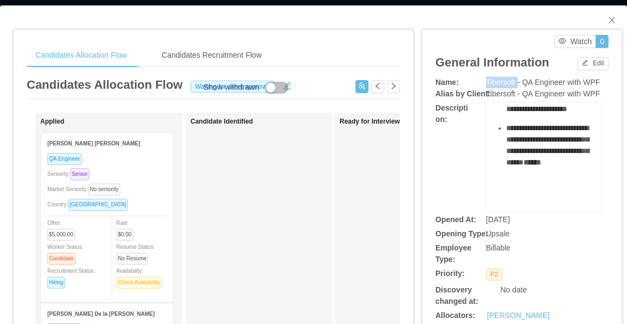
scroll to position [0, 0]
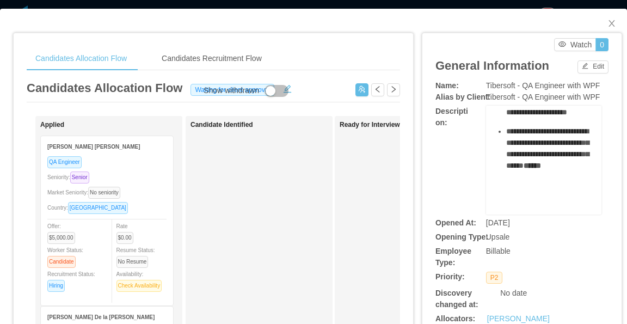
click at [523, 85] on span "Tibersoft - QA Engineer with WPF" at bounding box center [543, 85] width 114 height 9
drag, startPoint x: 592, startPoint y: 84, endPoint x: 480, endPoint y: 84, distance: 112.1
click at [486, 84] on div "Tibersoft - QA Engineer with WPF" at bounding box center [543, 85] width 115 height 11
copy span "Tibersoft - QA Engineer with WPF"
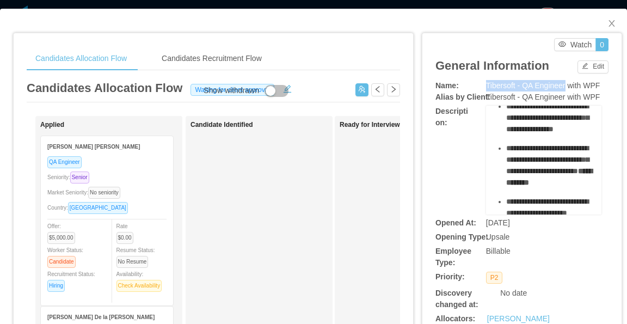
drag, startPoint x: 558, startPoint y: 84, endPoint x: 478, endPoint y: 82, distance: 80.5
click at [478, 82] on div "Name: Tibersoft - QA Engineer with WPF" at bounding box center [521, 85] width 173 height 11
copy div "Tibersoft - QA Engineer"
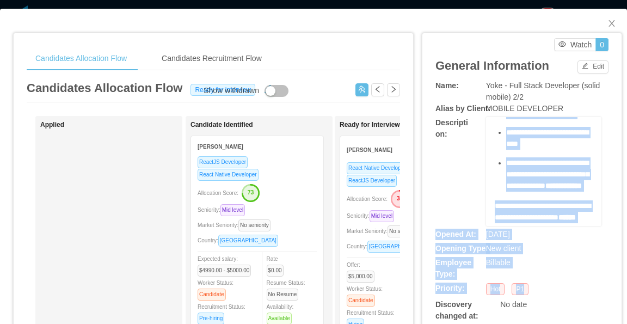
scroll to position [732, 0]
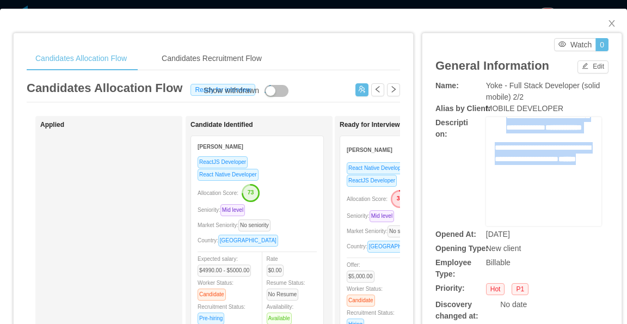
drag, startPoint x: 487, startPoint y: 139, endPoint x: 547, endPoint y: 182, distance: 73.6
copy div "**********"
